Goal: Transaction & Acquisition: Purchase product/service

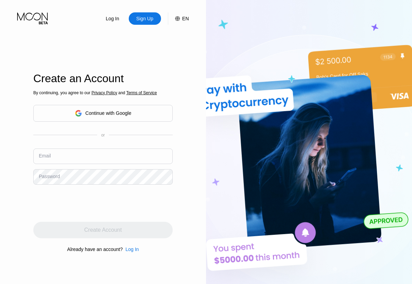
click at [103, 156] on input "text" at bounding box center [103, 155] width 140 height 15
type input "[EMAIL_ADDRESS][DOMAIN_NAME]"
click at [103, 230] on div "Create Account" at bounding box center [102, 229] width 37 height 7
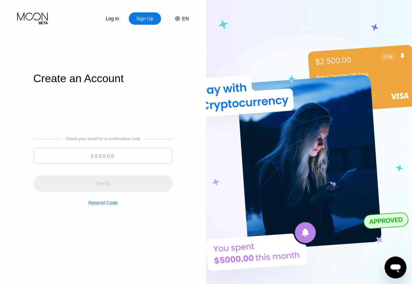
click at [103, 156] on input at bounding box center [103, 155] width 140 height 15
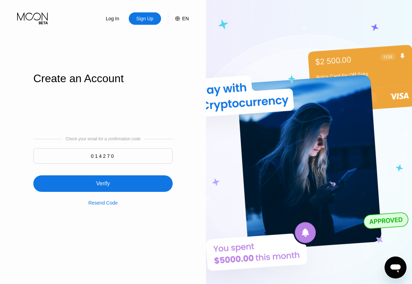
type input "014270"
click at [103, 179] on div "Verify" at bounding box center [103, 183] width 140 height 16
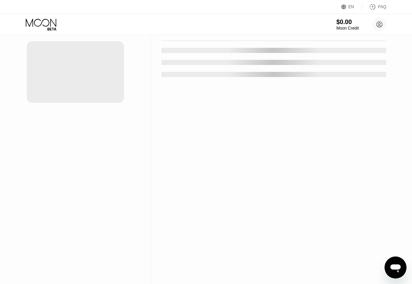
click at [104, 17] on div "New Card" at bounding box center [107, 14] width 21 height 6
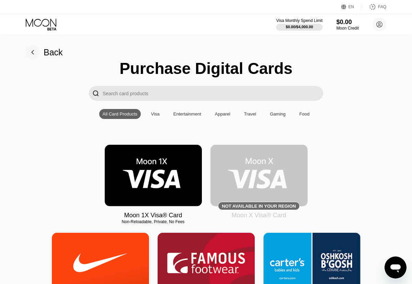
click at [153, 175] on img at bounding box center [153, 176] width 97 height 62
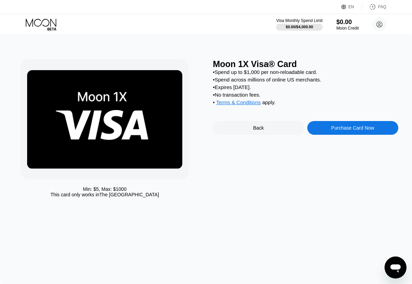
click at [353, 129] on div "Purchase Card Now" at bounding box center [353, 127] width 43 height 5
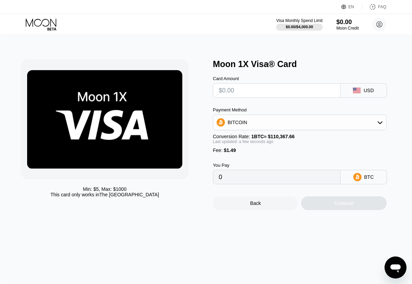
type input "$2"
type input "0.00003163"
type input "$28"
type input "0.00026720"
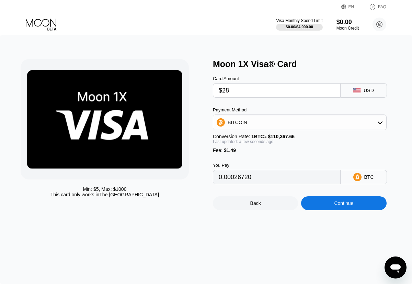
type input "$280"
type input "0.00255048"
click at [344, 203] on div "Continue" at bounding box center [343, 202] width 19 height 5
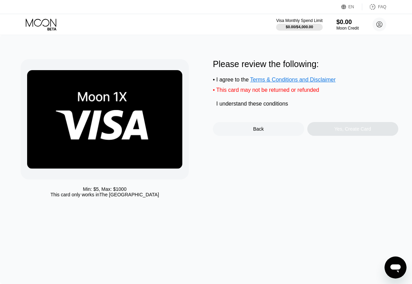
click at [253, 105] on div "I understand these conditions" at bounding box center [253, 104] width 72 height 6
click at [353, 130] on div "Yes, Create Card" at bounding box center [353, 128] width 37 height 5
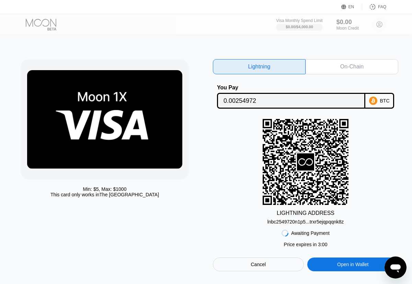
click at [352, 67] on div "On-Chain" at bounding box center [352, 66] width 23 height 7
